Goal: Find specific page/section: Find specific page/section

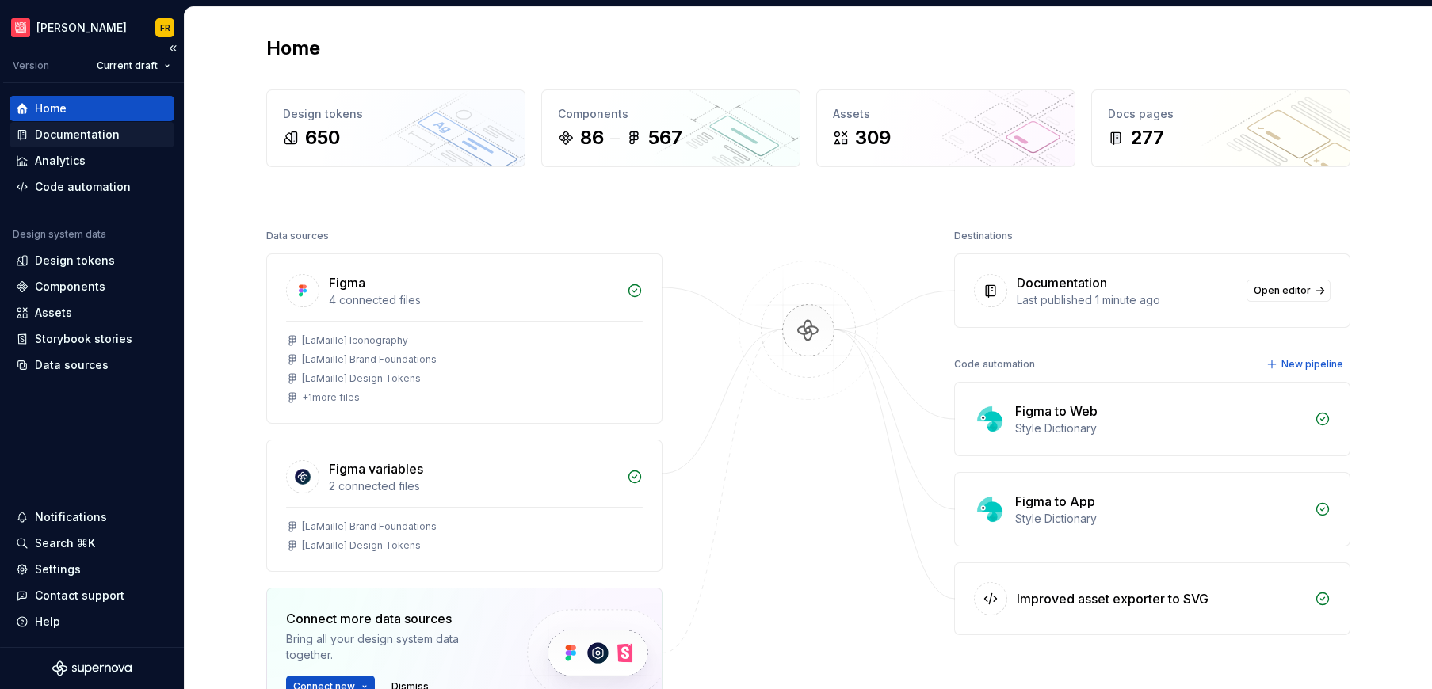
click at [92, 128] on div "Documentation" at bounding box center [77, 135] width 85 height 16
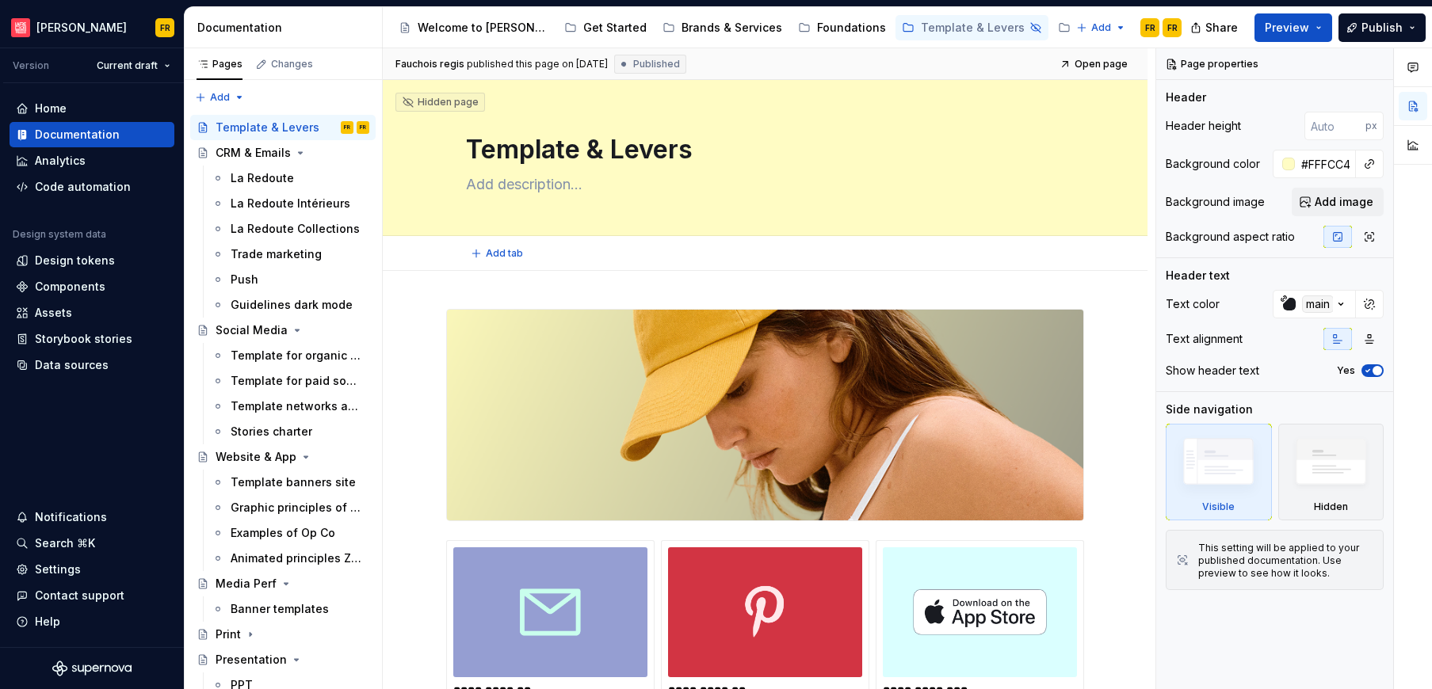
type textarea "*"
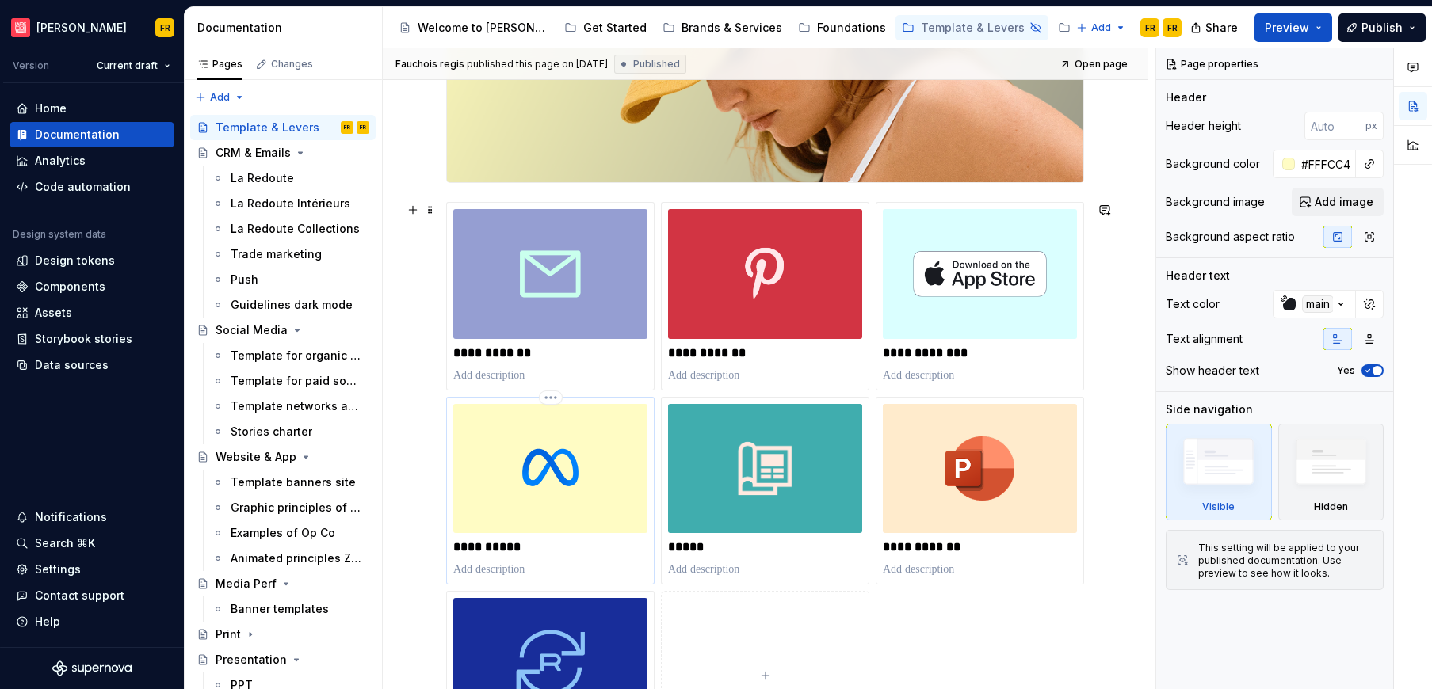
scroll to position [7, 0]
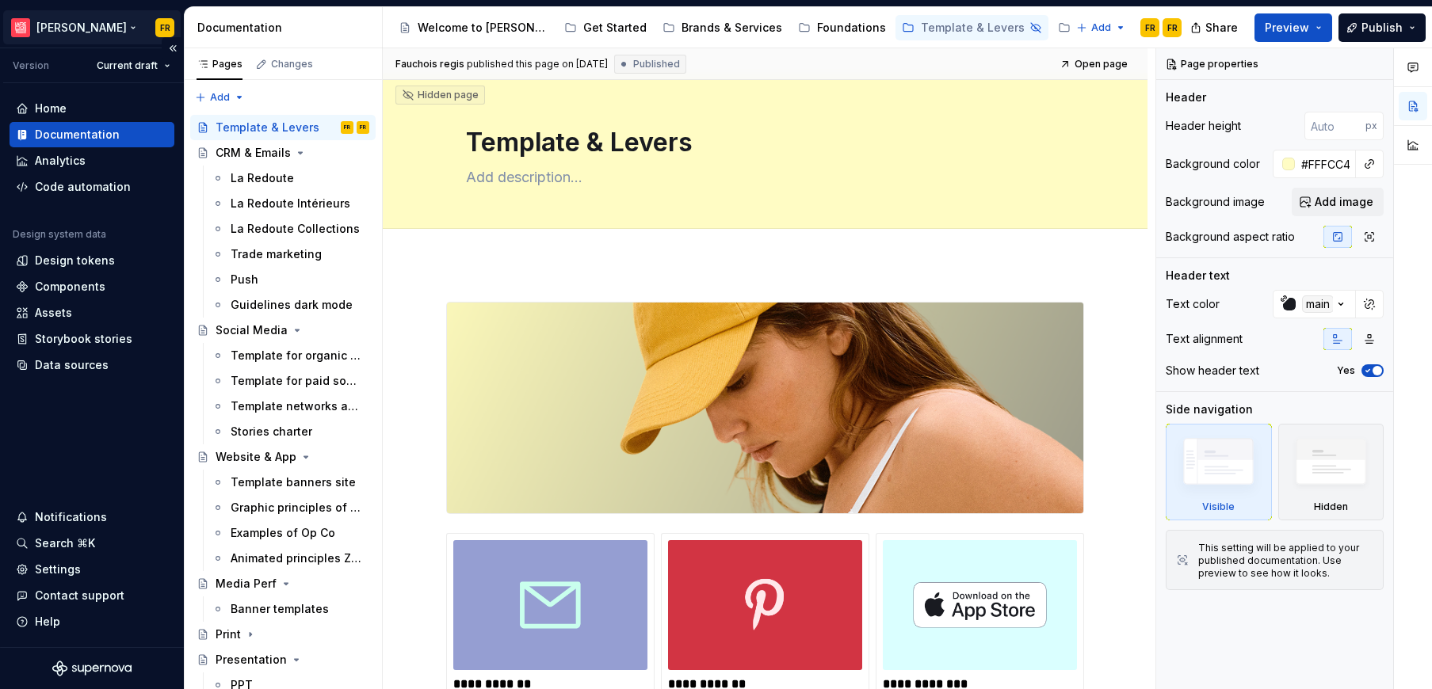
click at [57, 25] on html "[PERSON_NAME] FR Version Current draft Home Documentation Analytics Code automa…" at bounding box center [716, 344] width 1432 height 689
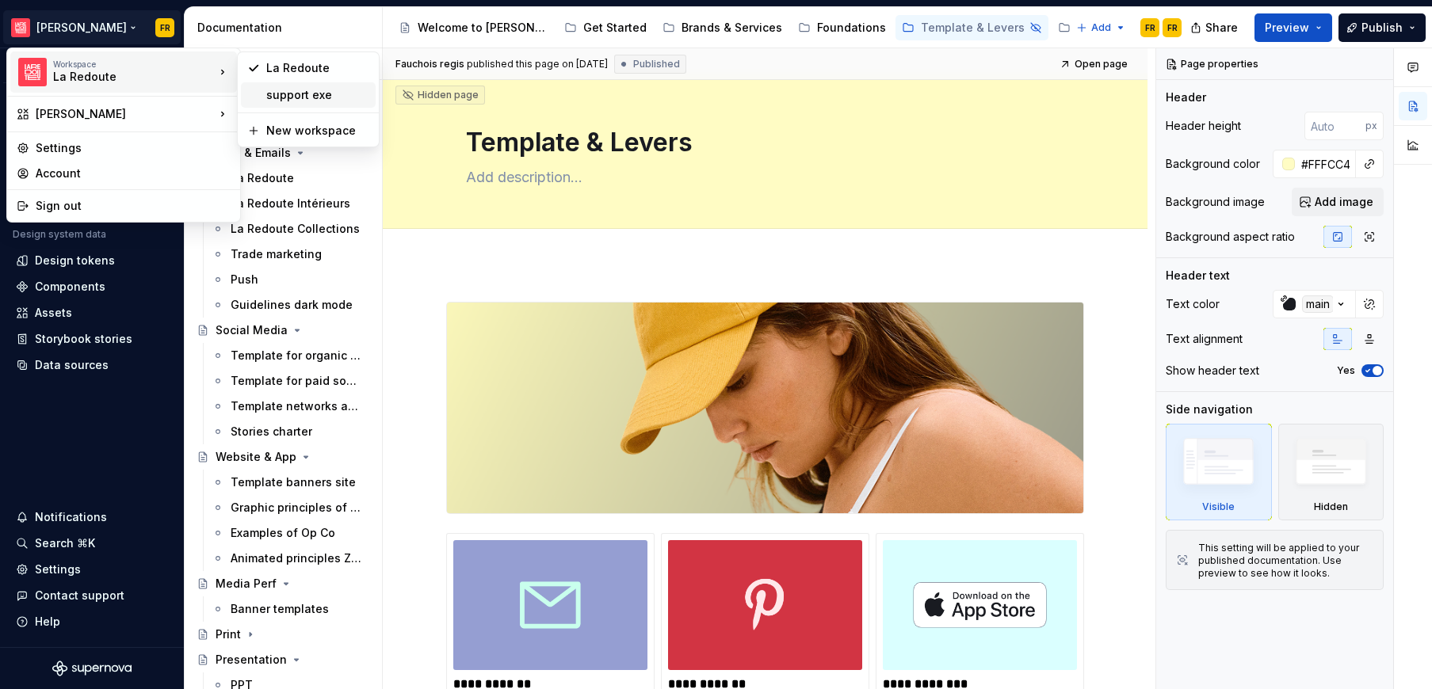
click at [341, 97] on div "support exe" at bounding box center [317, 95] width 103 height 16
